Goal: Transaction & Acquisition: Obtain resource

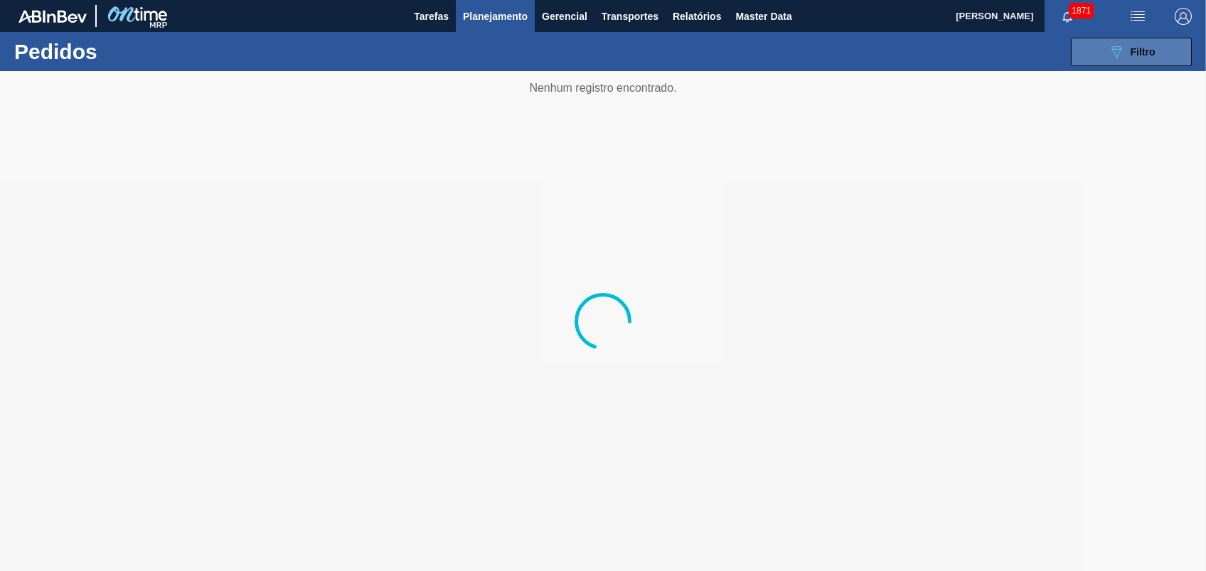
click at [1126, 51] on div "089F7B8B-B2A5-4AFE-B5C0-19BA573D28AC Filtro" at bounding box center [1132, 51] width 48 height 17
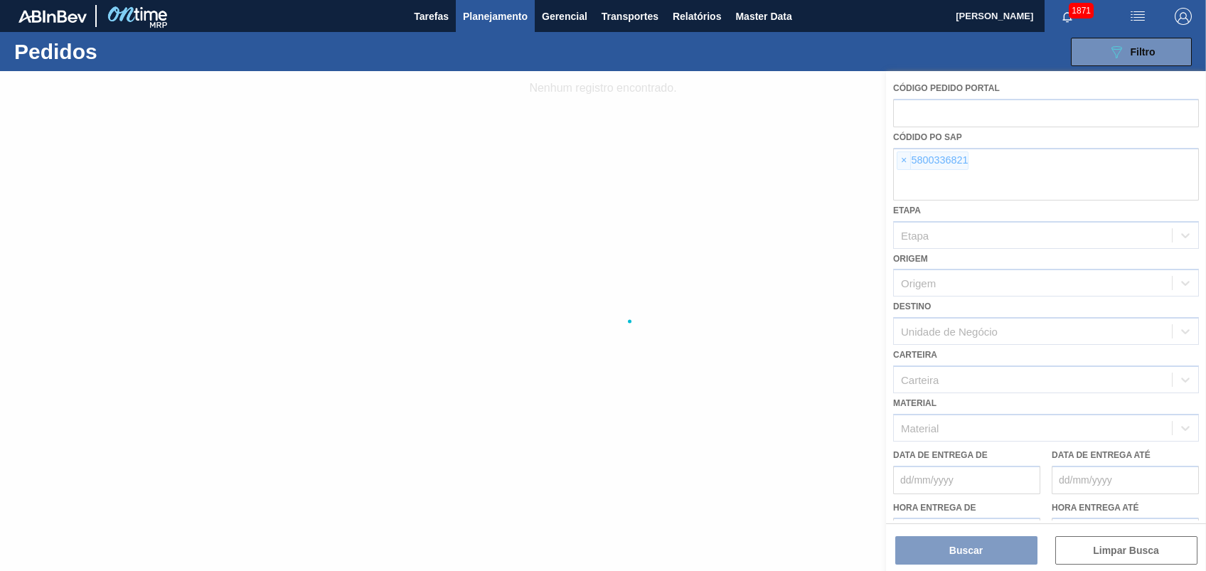
click at [898, 162] on div at bounding box center [603, 321] width 1206 height 500
click at [903, 156] on div at bounding box center [603, 321] width 1206 height 500
click at [903, 155] on div at bounding box center [603, 321] width 1206 height 500
click at [903, 154] on div at bounding box center [603, 321] width 1206 height 500
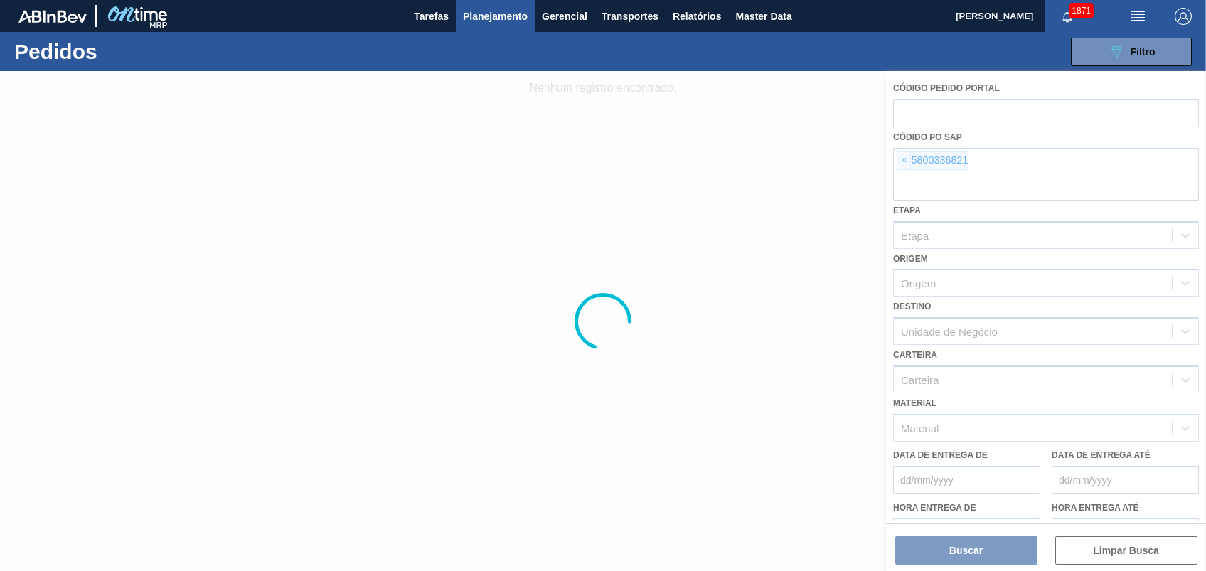
click at [907, 156] on div at bounding box center [603, 321] width 1206 height 500
click at [908, 157] on span "×" at bounding box center [905, 160] width 14 height 17
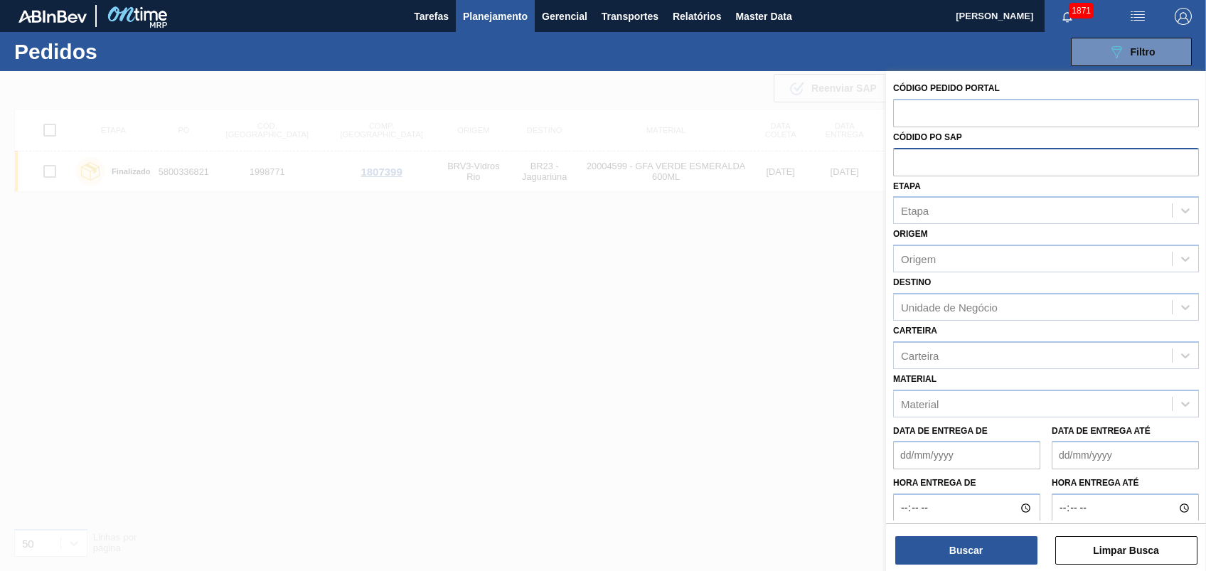
click at [908, 159] on input "text" at bounding box center [1046, 161] width 306 height 27
click at [907, 160] on input "text" at bounding box center [1046, 161] width 306 height 27
click at [906, 161] on input "text" at bounding box center [1046, 161] width 306 height 27
click at [905, 161] on input "text" at bounding box center [1046, 161] width 306 height 27
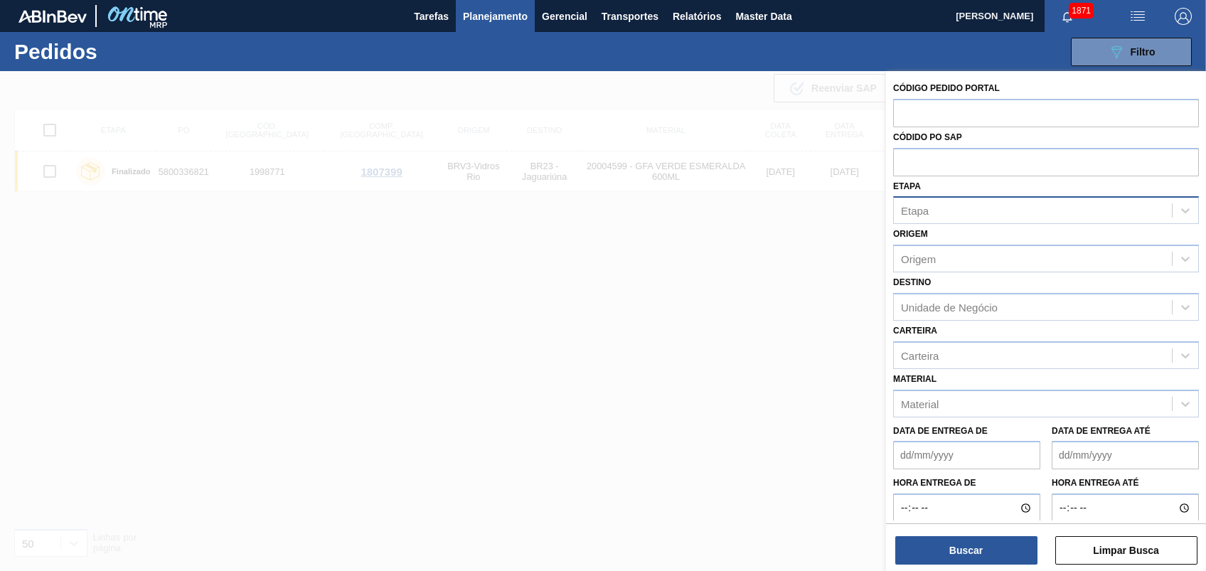
paste input "text"
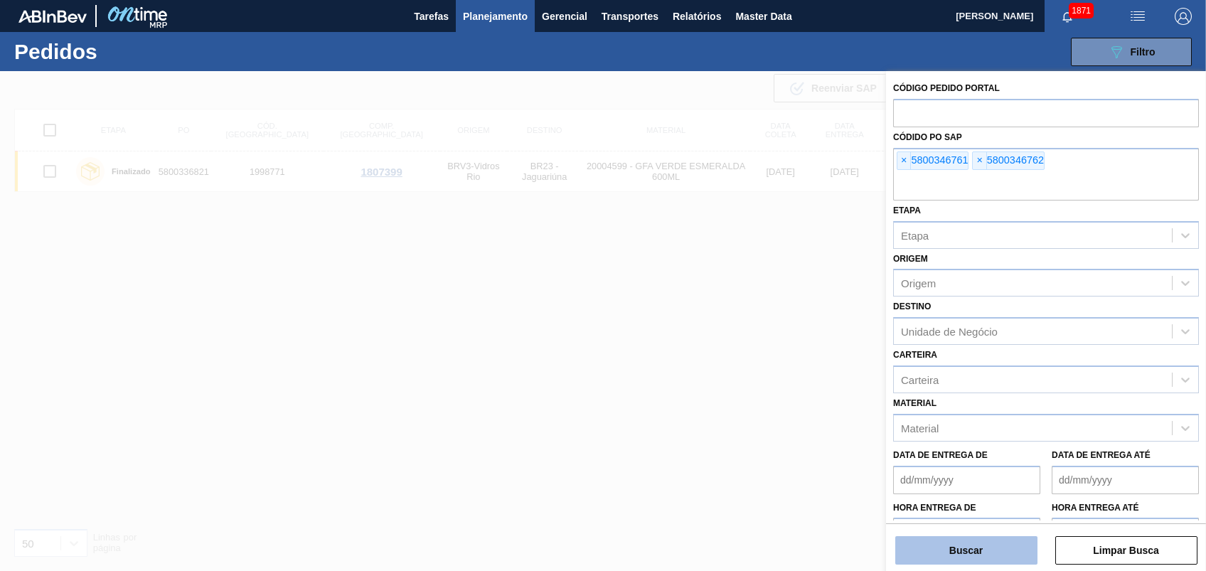
click at [937, 548] on button "Buscar" at bounding box center [966, 550] width 142 height 28
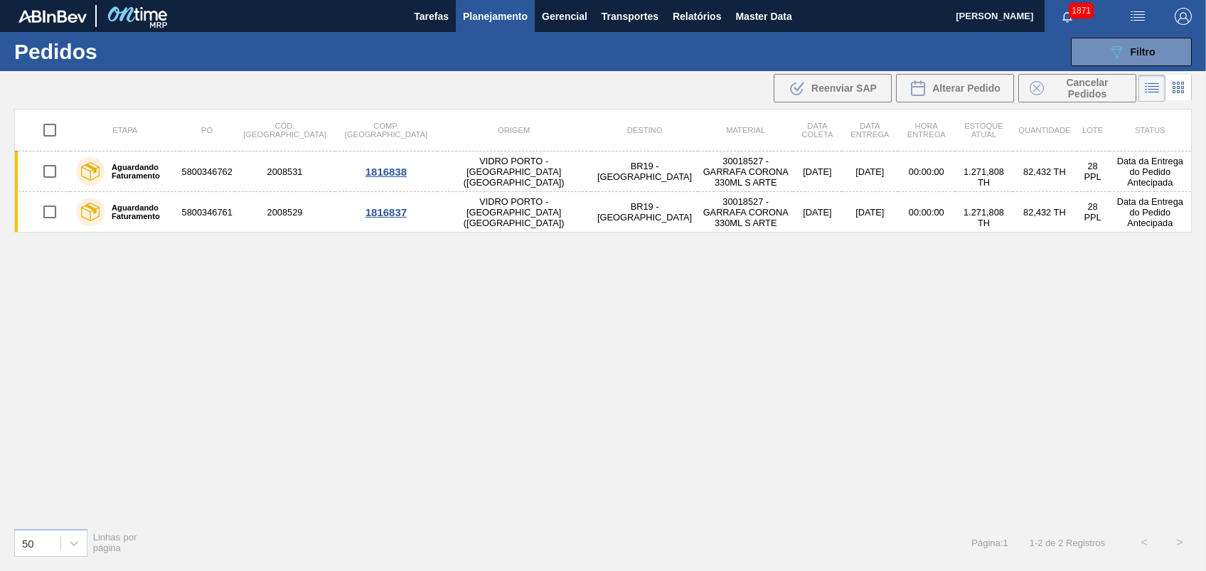
click at [703, 313] on div "Etapa PO Cód. Pedido Comp. Carga Origem Destino Material Data coleta Data entre…" at bounding box center [603, 313] width 1178 height 408
click at [697, 17] on span "Relatórios" at bounding box center [697, 16] width 48 height 17
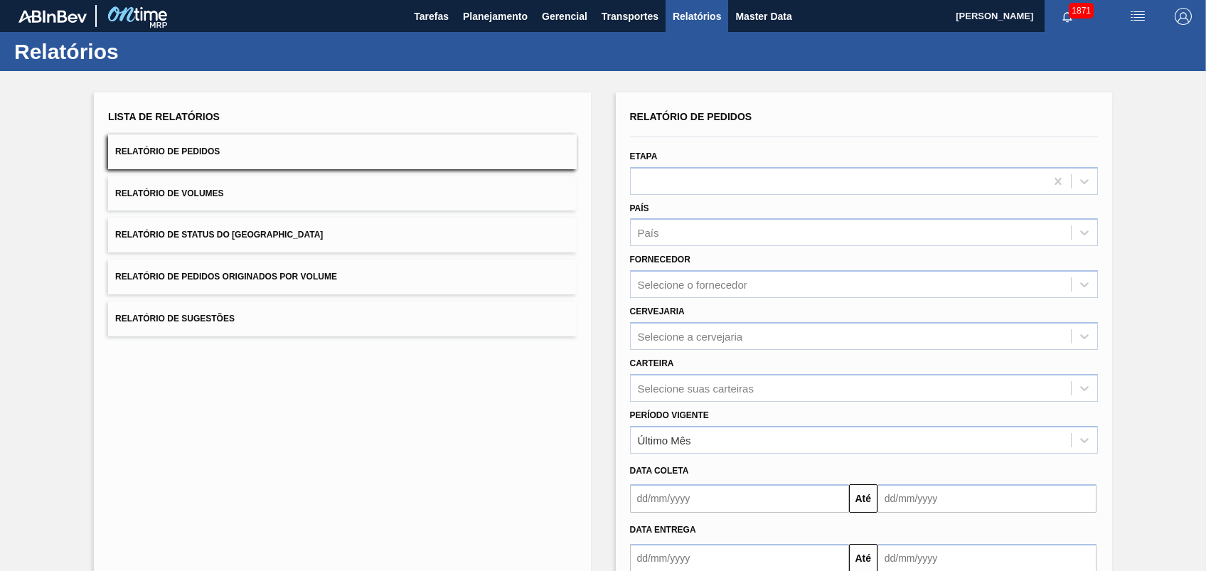
click at [226, 276] on span "Relatório de Pedidos Originados por Volume" at bounding box center [226, 277] width 222 height 10
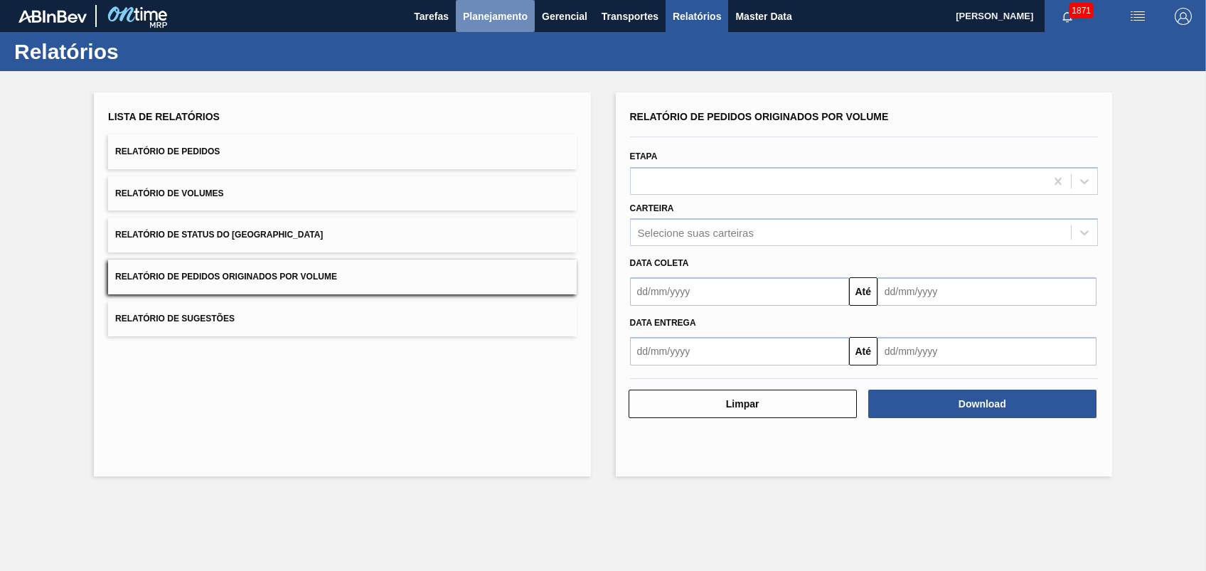
click at [494, 31] on button "Planejamento" at bounding box center [495, 16] width 79 height 32
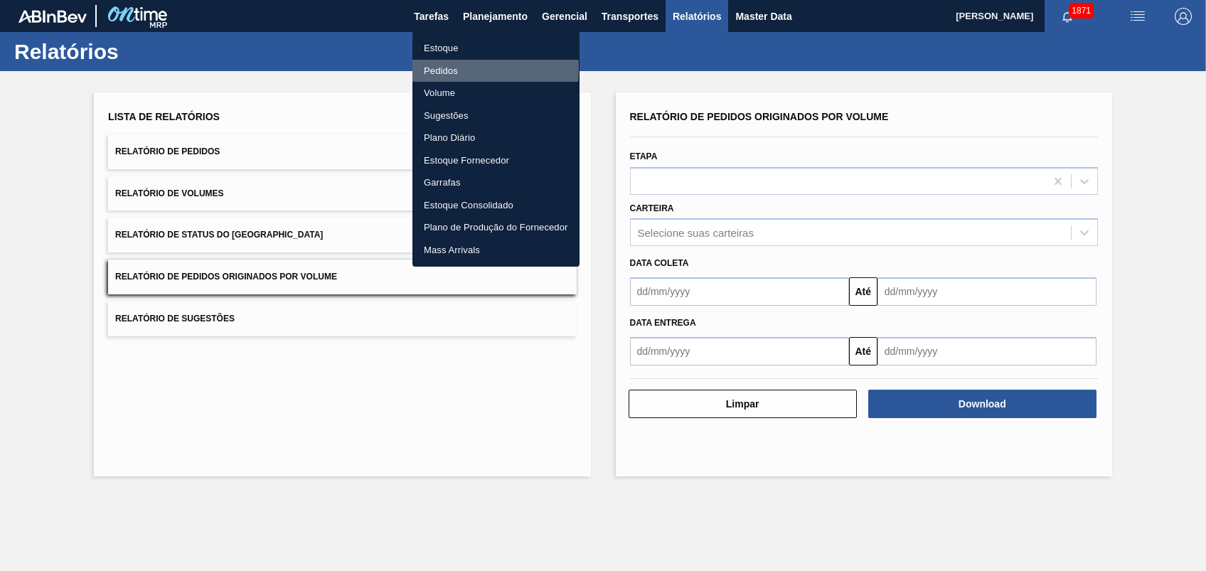
click at [457, 68] on li "Pedidos" at bounding box center [496, 71] width 167 height 23
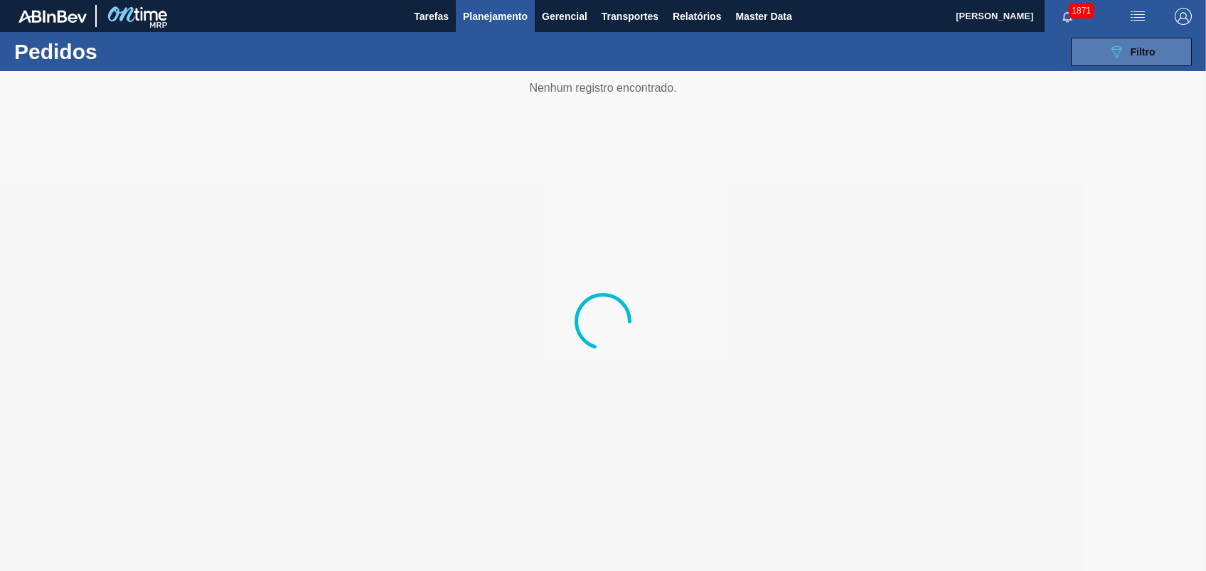
click at [1102, 43] on button "089F7B8B-B2A5-4AFE-B5C0-19BA573D28AC Filtro" at bounding box center [1131, 52] width 121 height 28
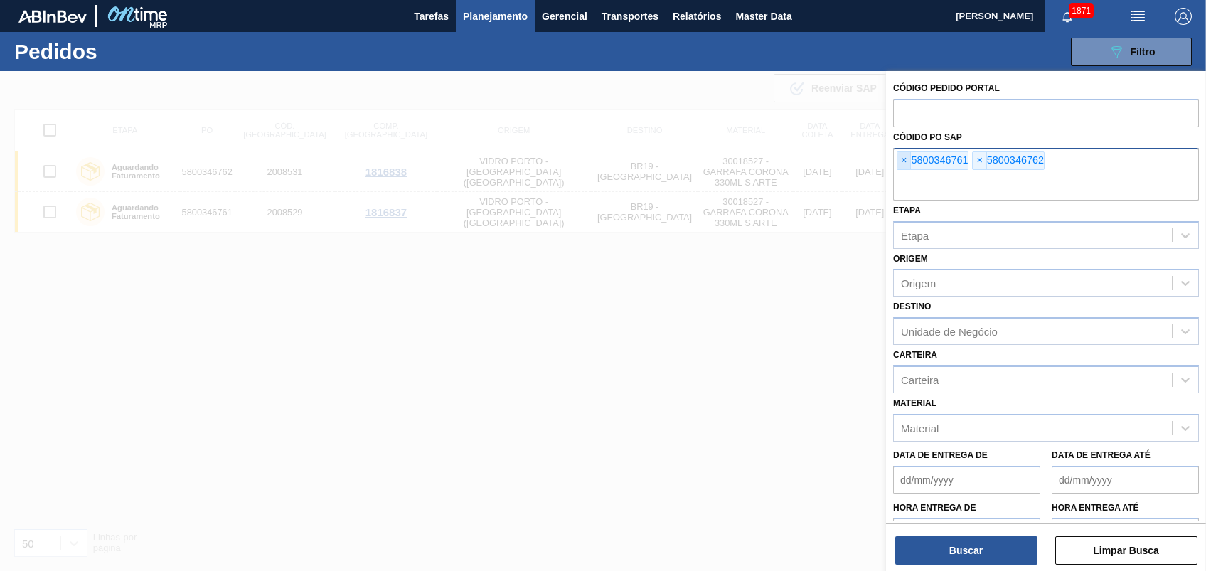
click at [898, 165] on span "×" at bounding box center [905, 160] width 14 height 17
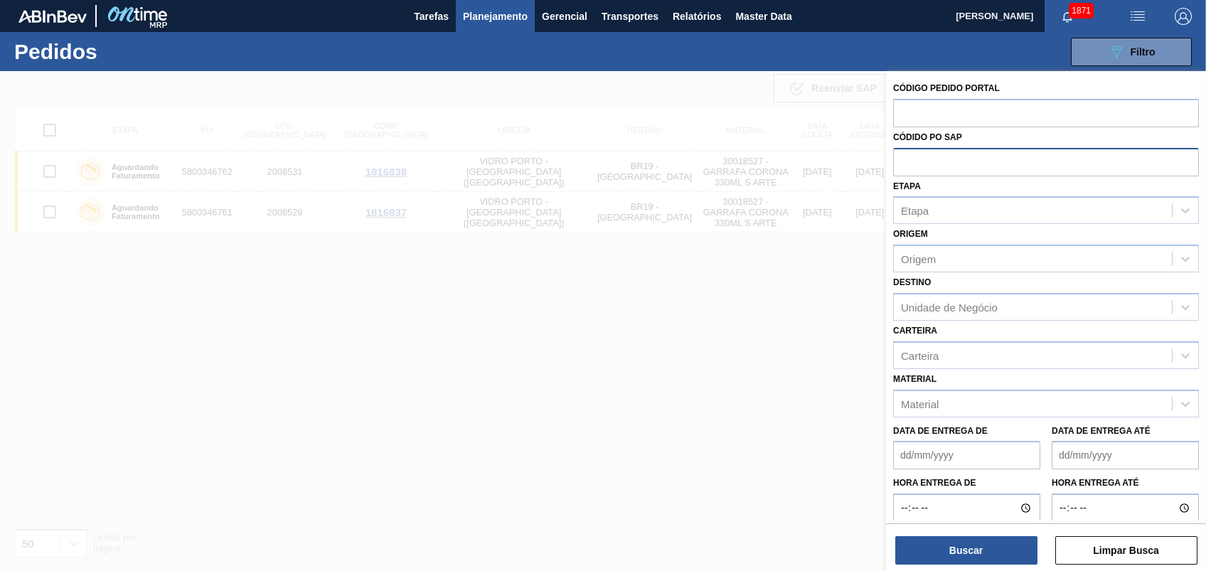
click at [898, 165] on input "text" at bounding box center [1046, 161] width 306 height 27
paste input "text"
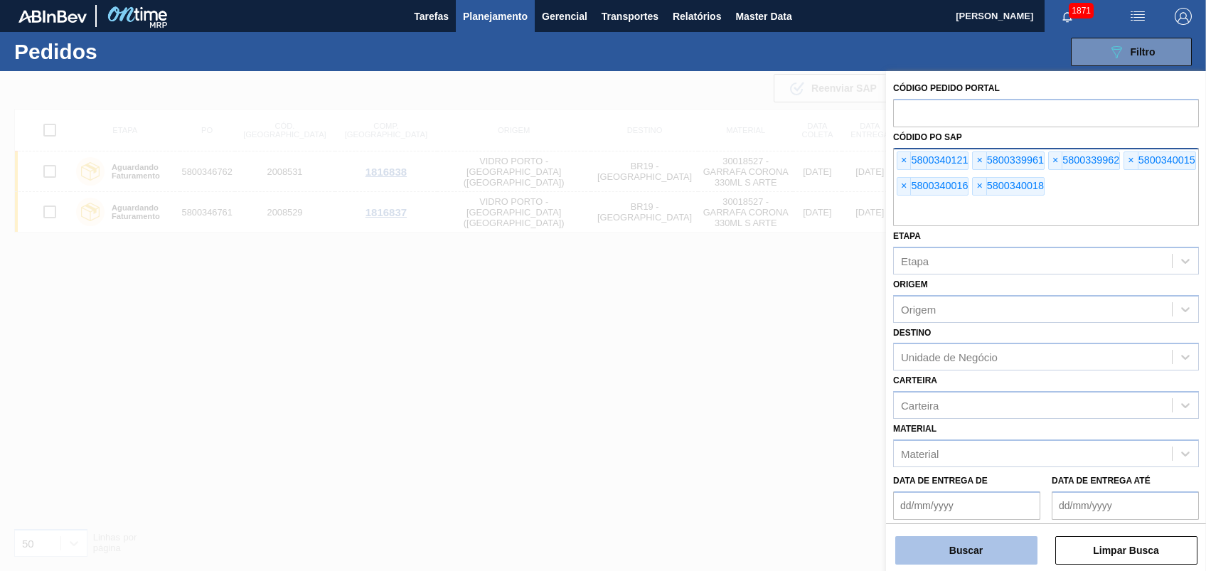
click at [1004, 548] on button "Buscar" at bounding box center [966, 550] width 142 height 28
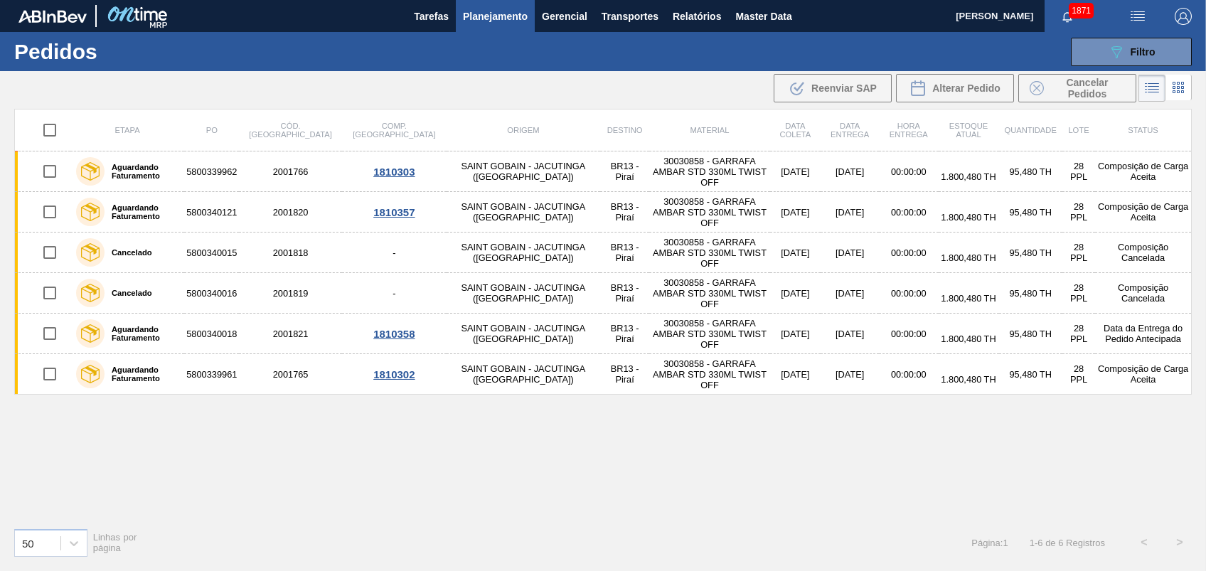
click at [717, 464] on div "Etapa PO Cód. Pedido Comp. Carga Origem Destino Material Data coleta Data entre…" at bounding box center [603, 313] width 1178 height 408
click at [674, 8] on span "Relatórios" at bounding box center [697, 16] width 48 height 17
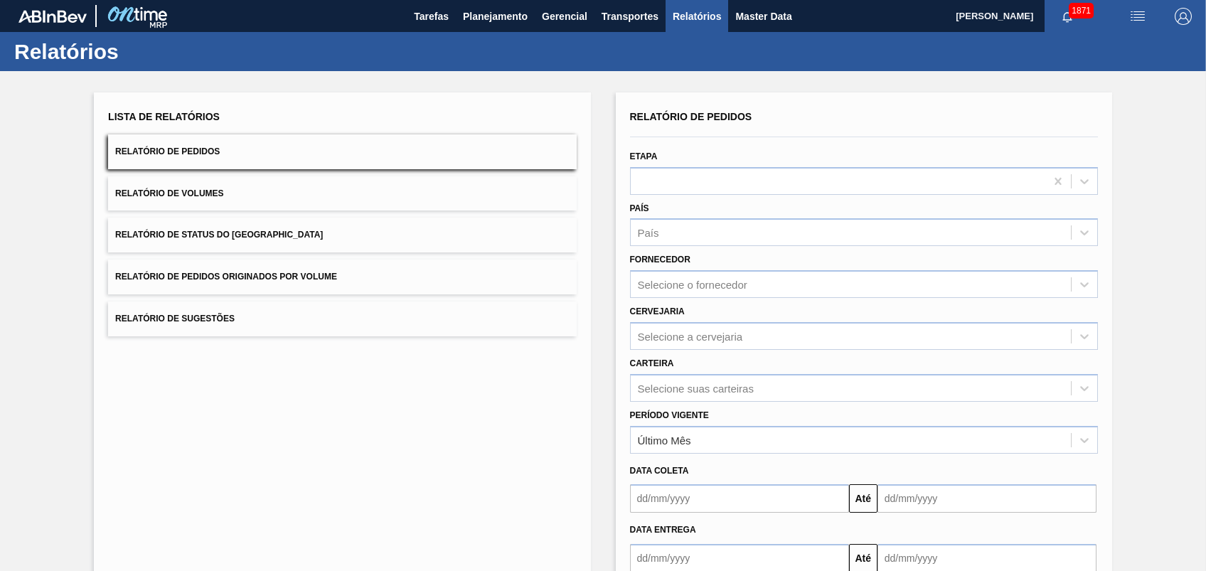
click at [262, 272] on span "Relatório de Pedidos Originados por Volume" at bounding box center [226, 277] width 222 height 10
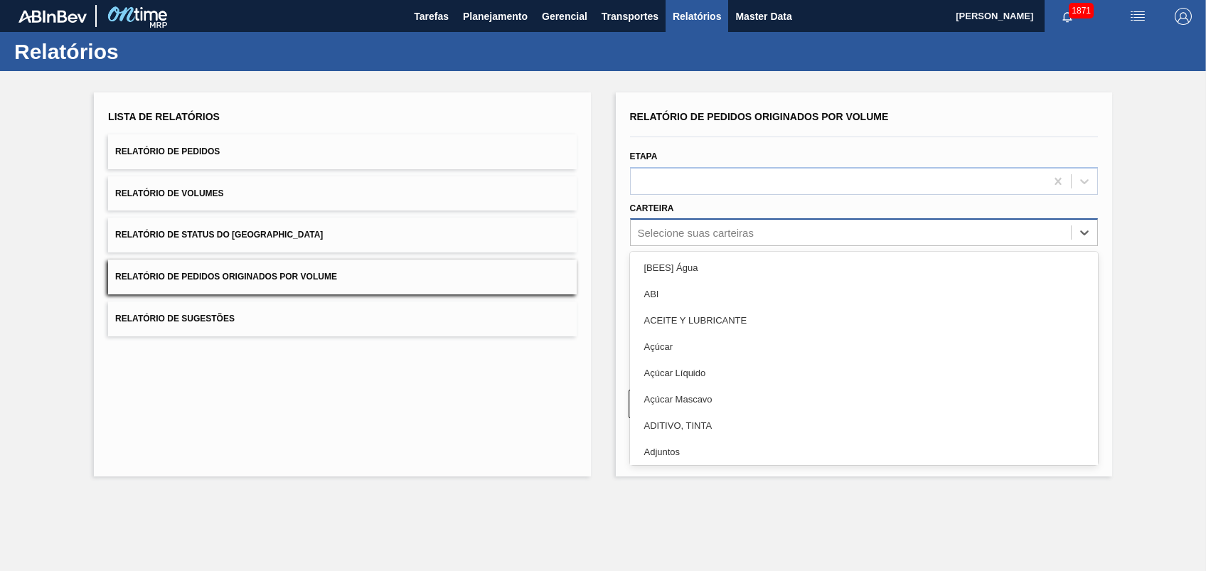
click at [689, 232] on div "Selecione suas carteiras" at bounding box center [696, 233] width 116 height 12
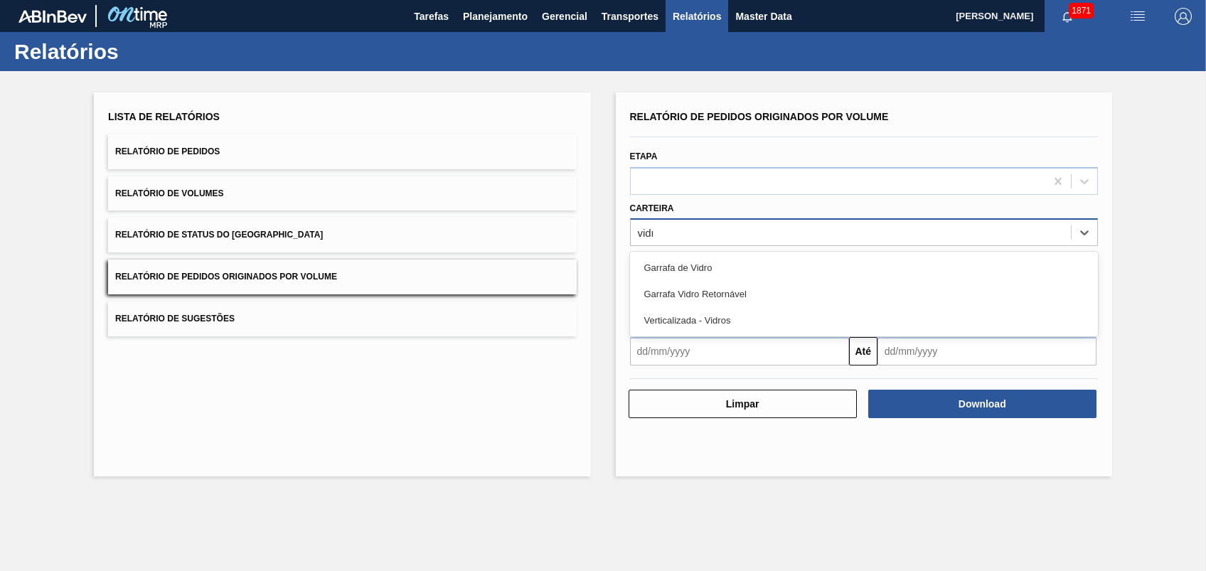
type input "vidro"
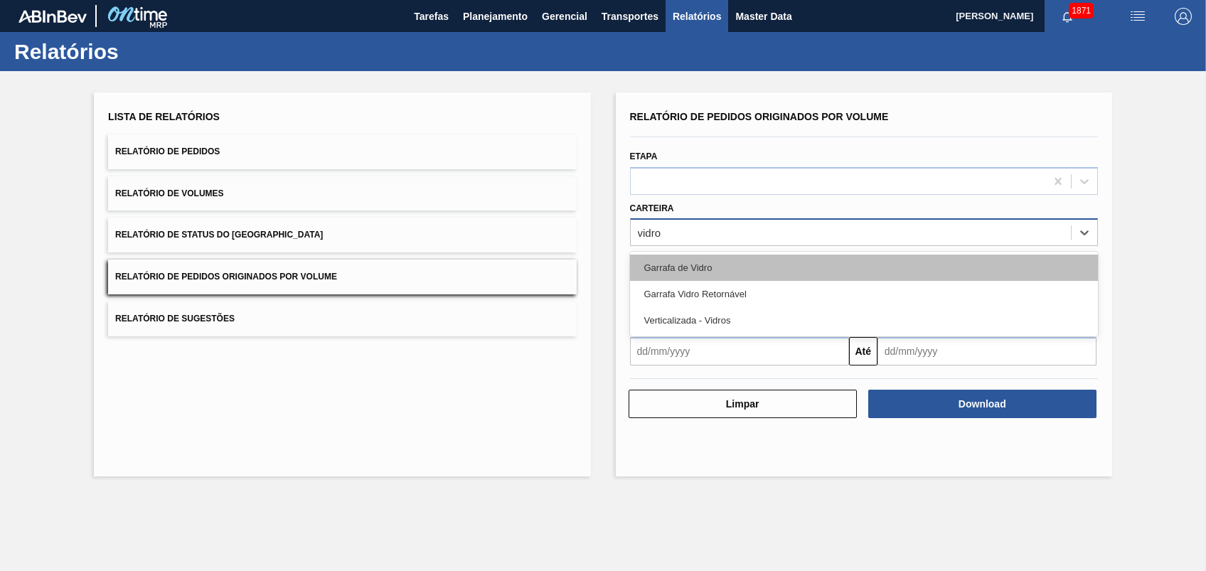
click at [668, 256] on div "Garrafa de Vidro" at bounding box center [864, 268] width 468 height 26
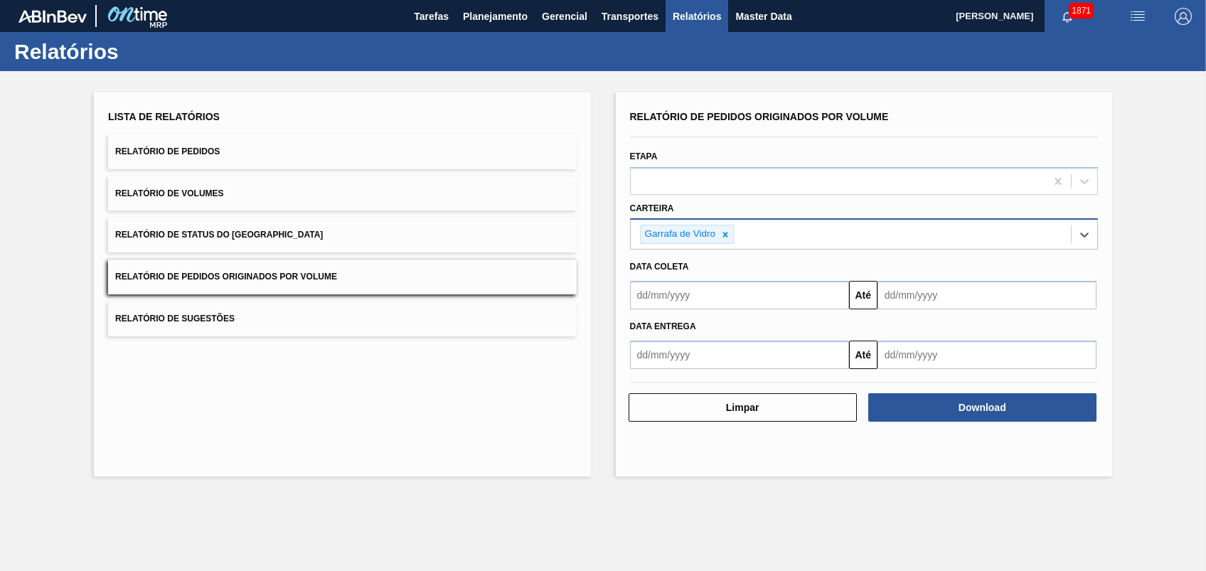
click at [703, 309] on div "Data entrega Até" at bounding box center [863, 339] width 479 height 60
click at [703, 294] on input "text" at bounding box center [739, 295] width 219 height 28
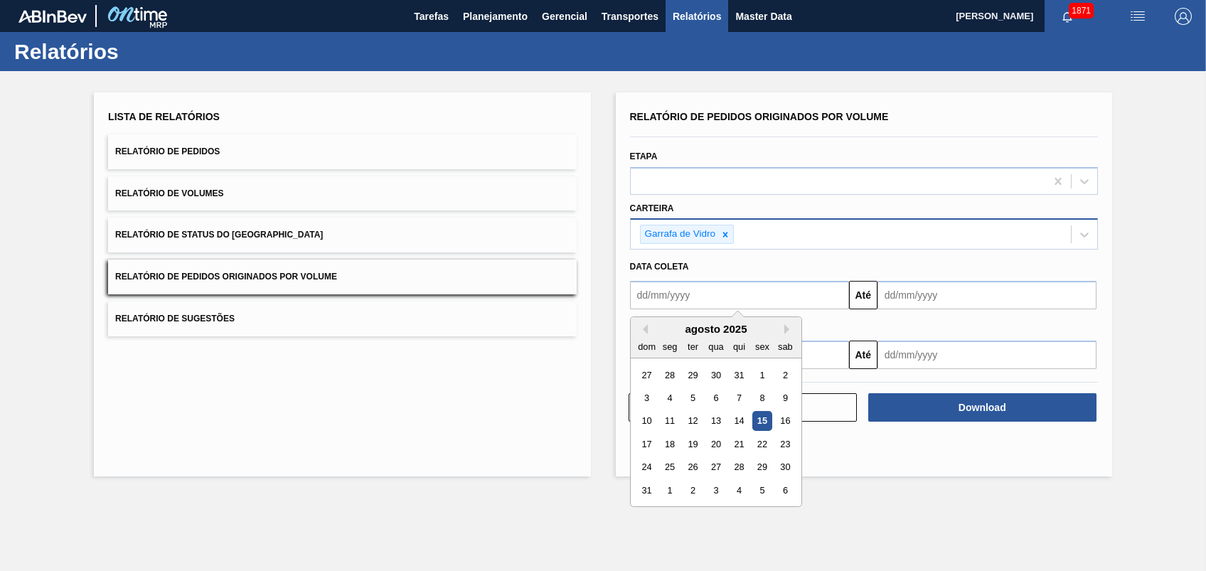
click at [756, 373] on div "1" at bounding box center [762, 375] width 19 height 19
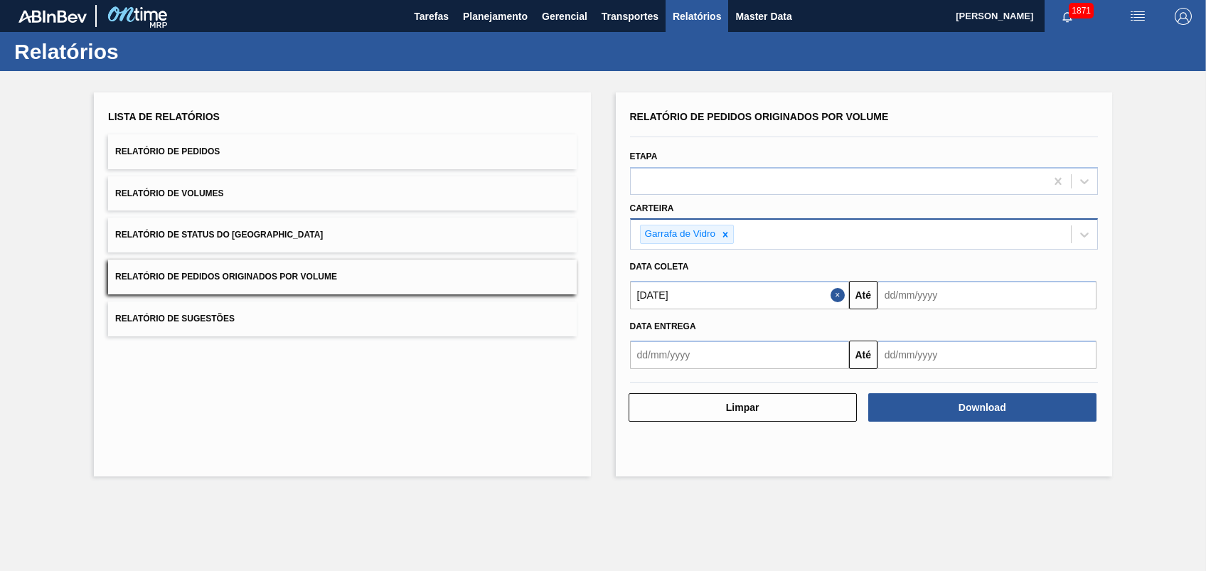
type input "[DATE]"
click at [972, 288] on input "text" at bounding box center [987, 295] width 219 height 28
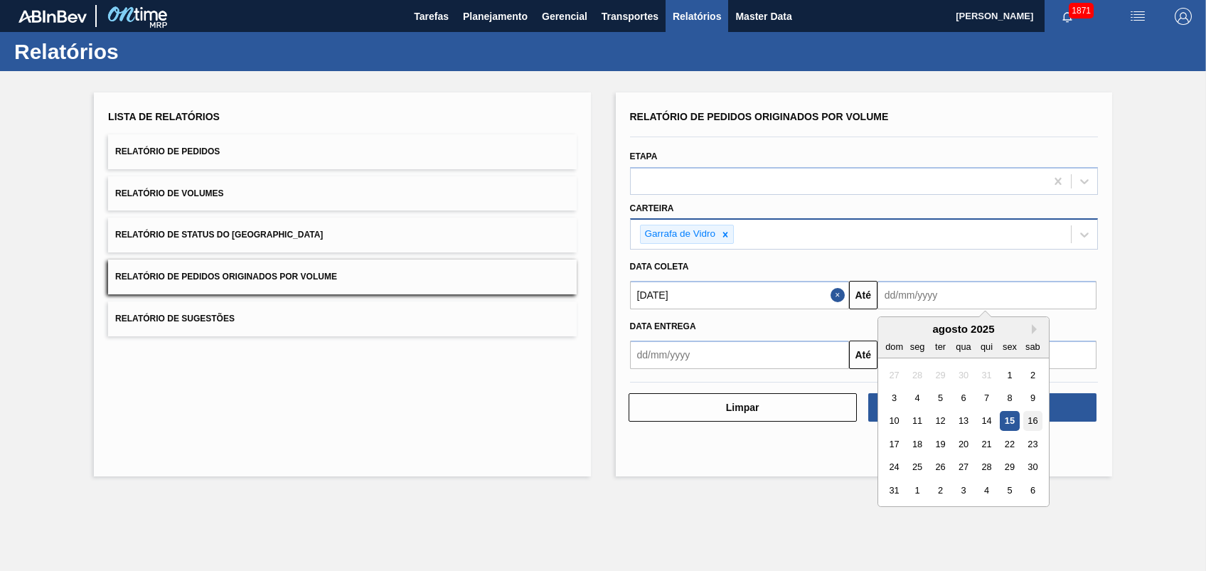
click at [1036, 421] on div "16" at bounding box center [1033, 421] width 19 height 19
type input "[DATE]"
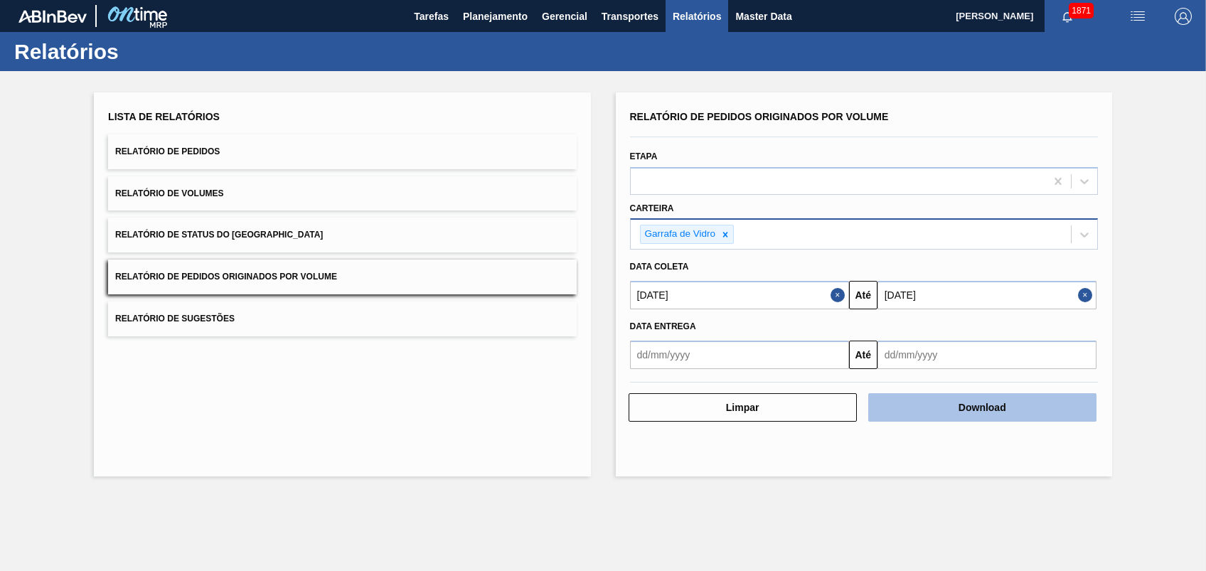
click at [1012, 395] on button "Download" at bounding box center [982, 407] width 228 height 28
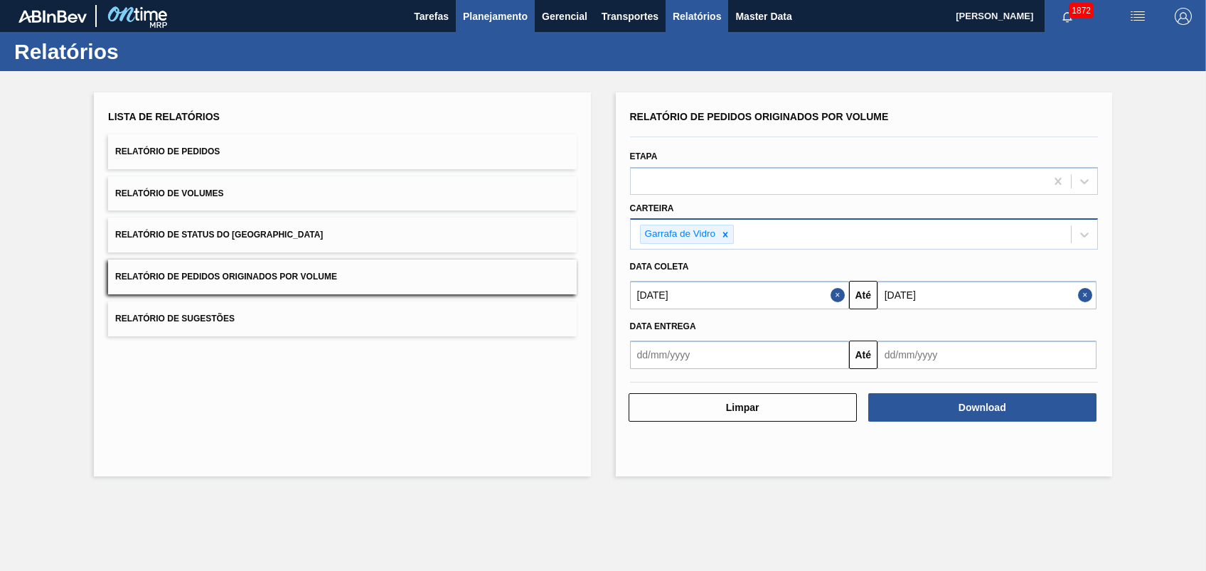
click at [500, 17] on span "Planejamento" at bounding box center [495, 16] width 65 height 17
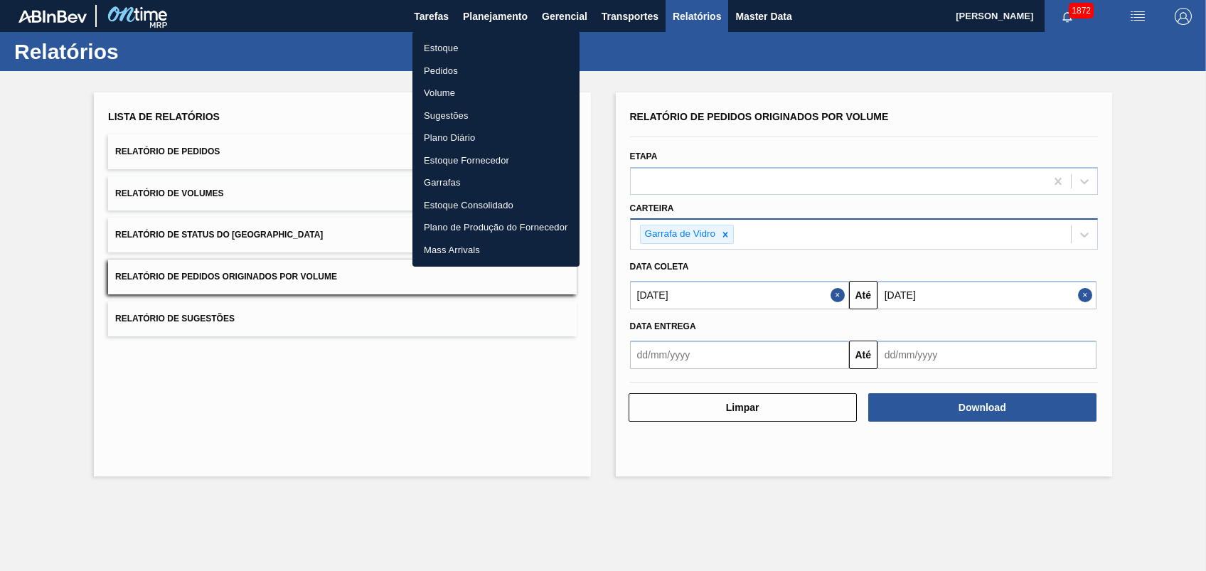
click at [448, 70] on li "Pedidos" at bounding box center [496, 71] width 167 height 23
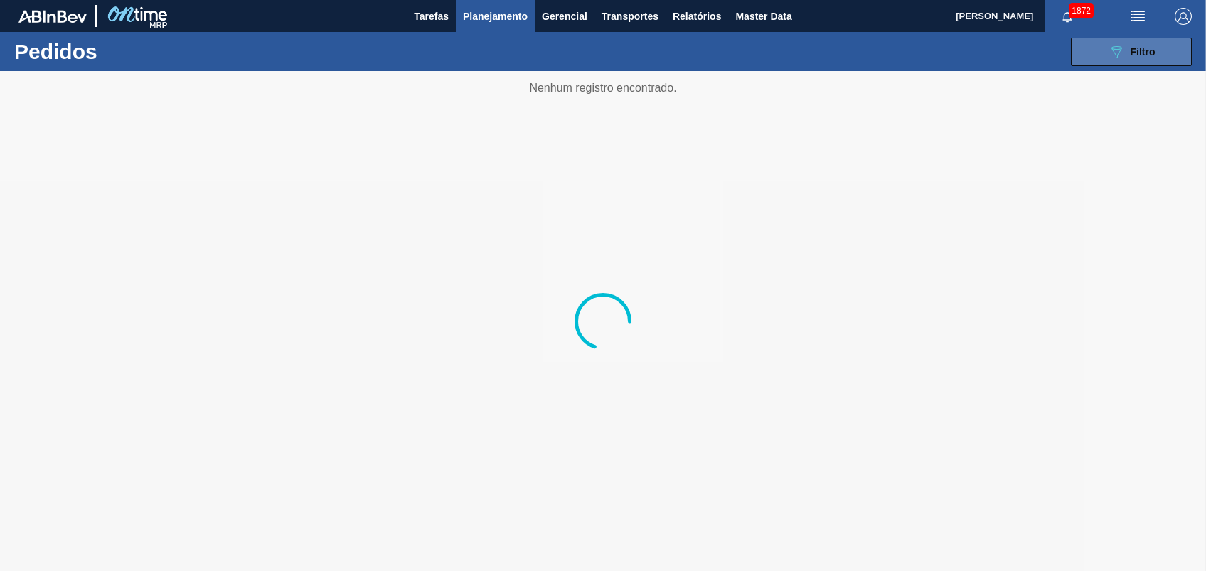
click at [1153, 55] on span "Filtro" at bounding box center [1143, 51] width 25 height 11
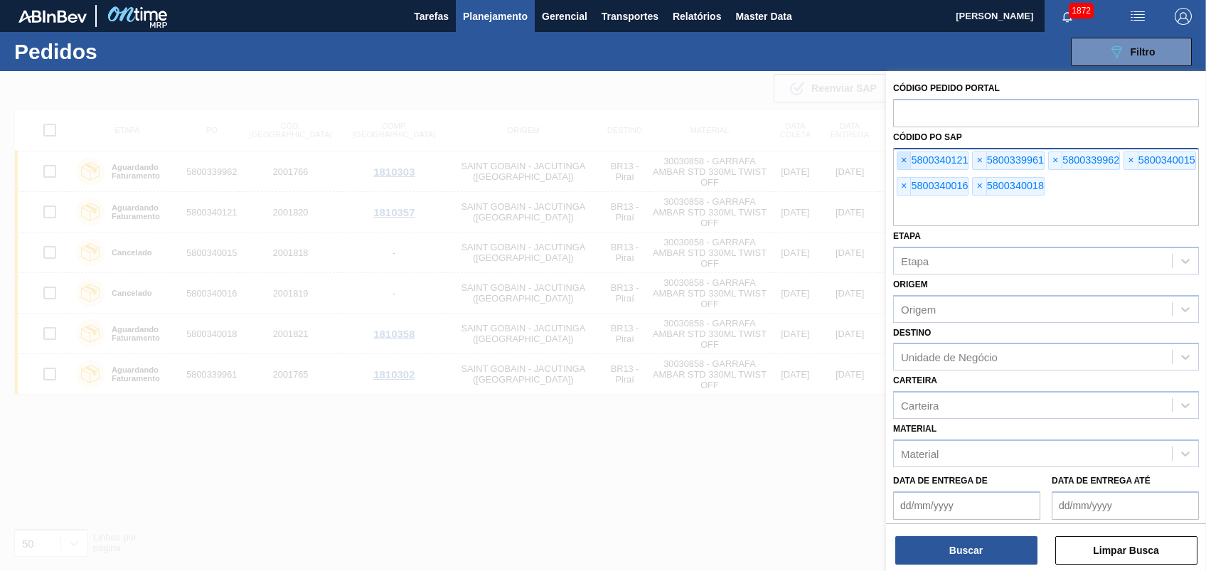
drag, startPoint x: 899, startPoint y: 149, endPoint x: 905, endPoint y: 165, distance: 17.3
click at [902, 155] on div "× 5800340121 × 5800339961 × 5800339962 × 5800340015 × 5800340016 × 5800340018" at bounding box center [1046, 187] width 306 height 78
click at [905, 165] on span "×" at bounding box center [905, 160] width 14 height 17
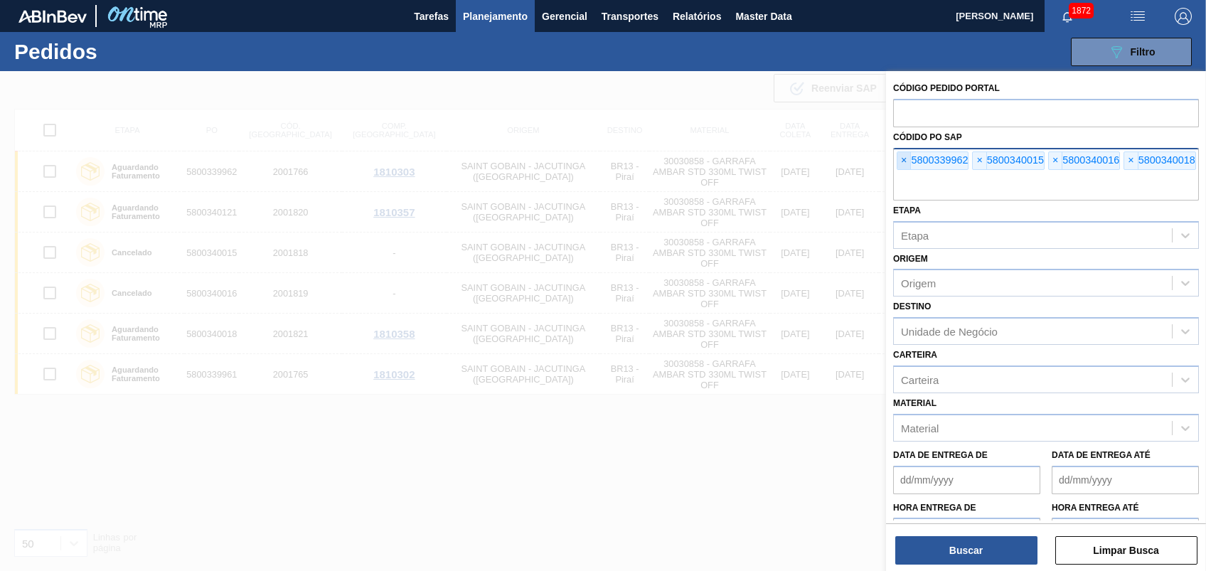
click at [905, 165] on span "×" at bounding box center [905, 160] width 14 height 17
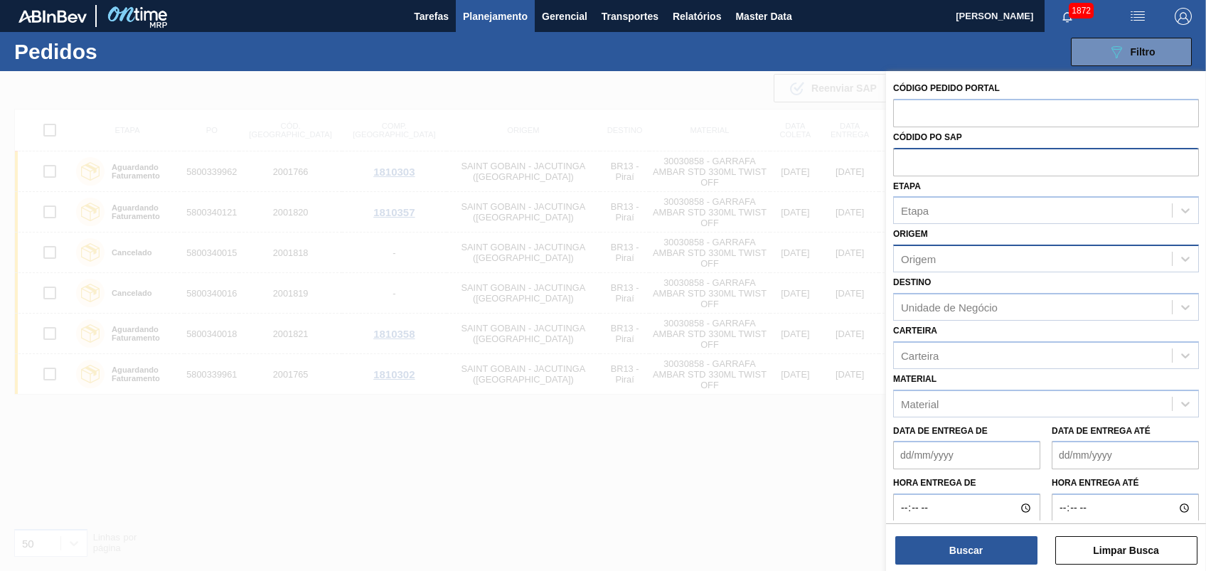
paste input "text"
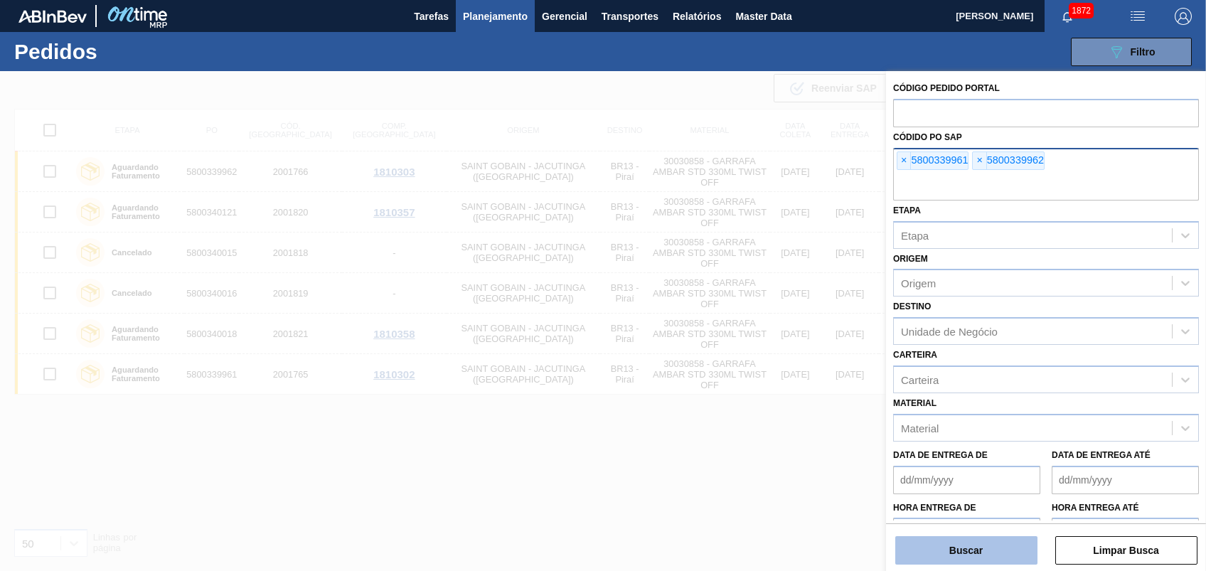
click at [986, 554] on button "Buscar" at bounding box center [966, 550] width 142 height 28
